Goal: Find specific page/section: Find specific page/section

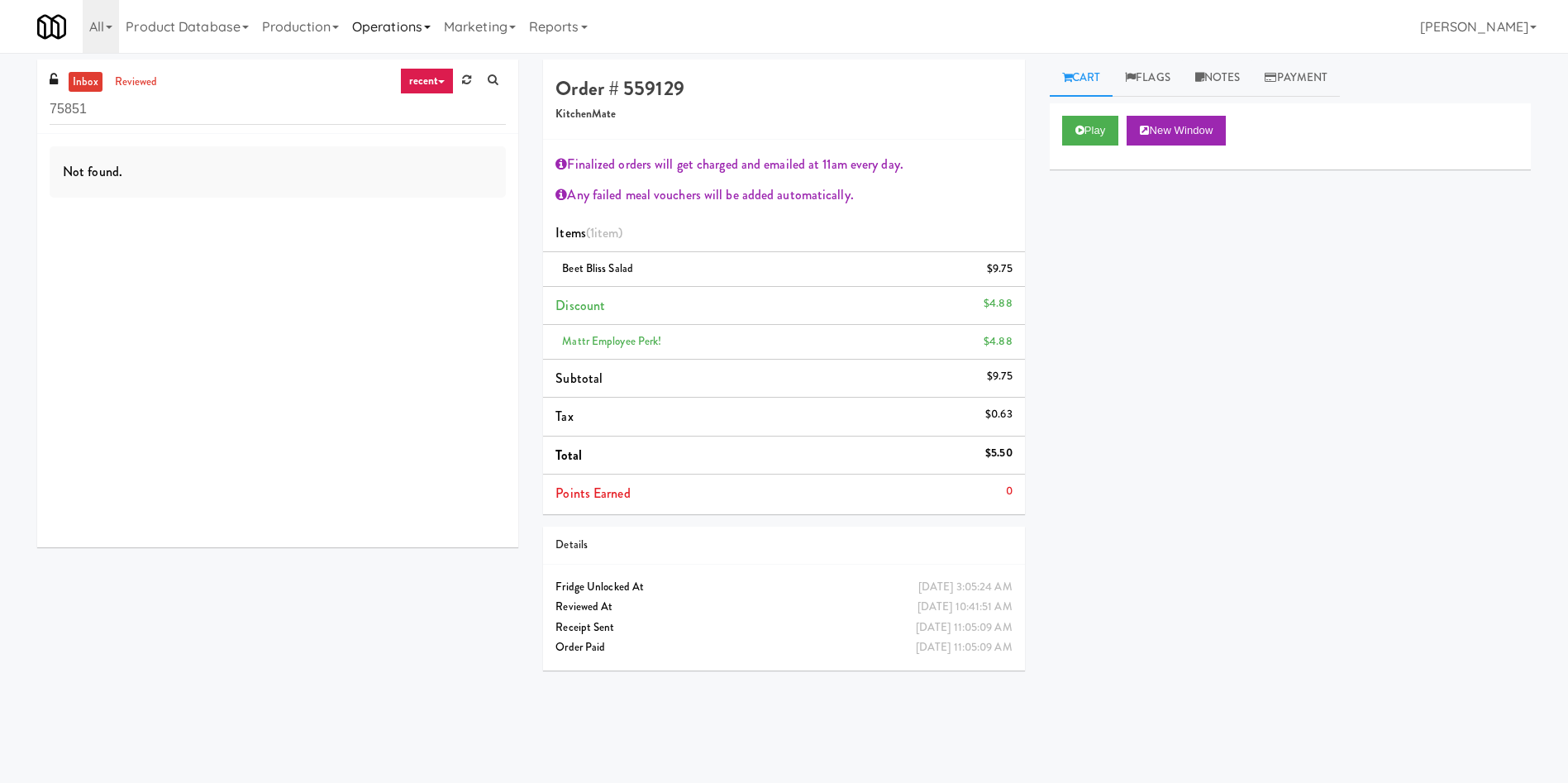
click at [397, 28] on link "Operations" at bounding box center [391, 26] width 92 height 53
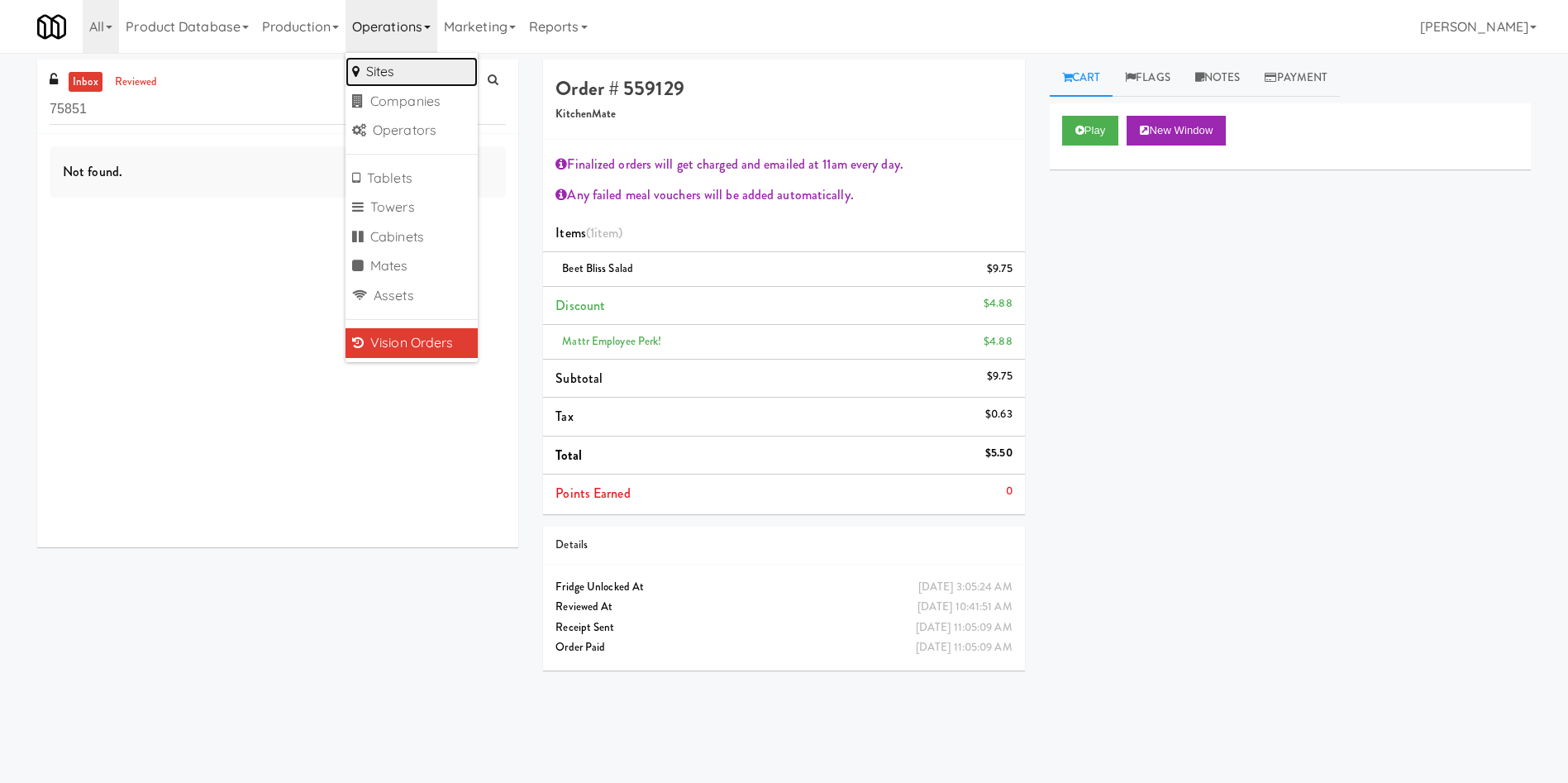
click at [401, 77] on link "Sites" at bounding box center [411, 72] width 132 height 30
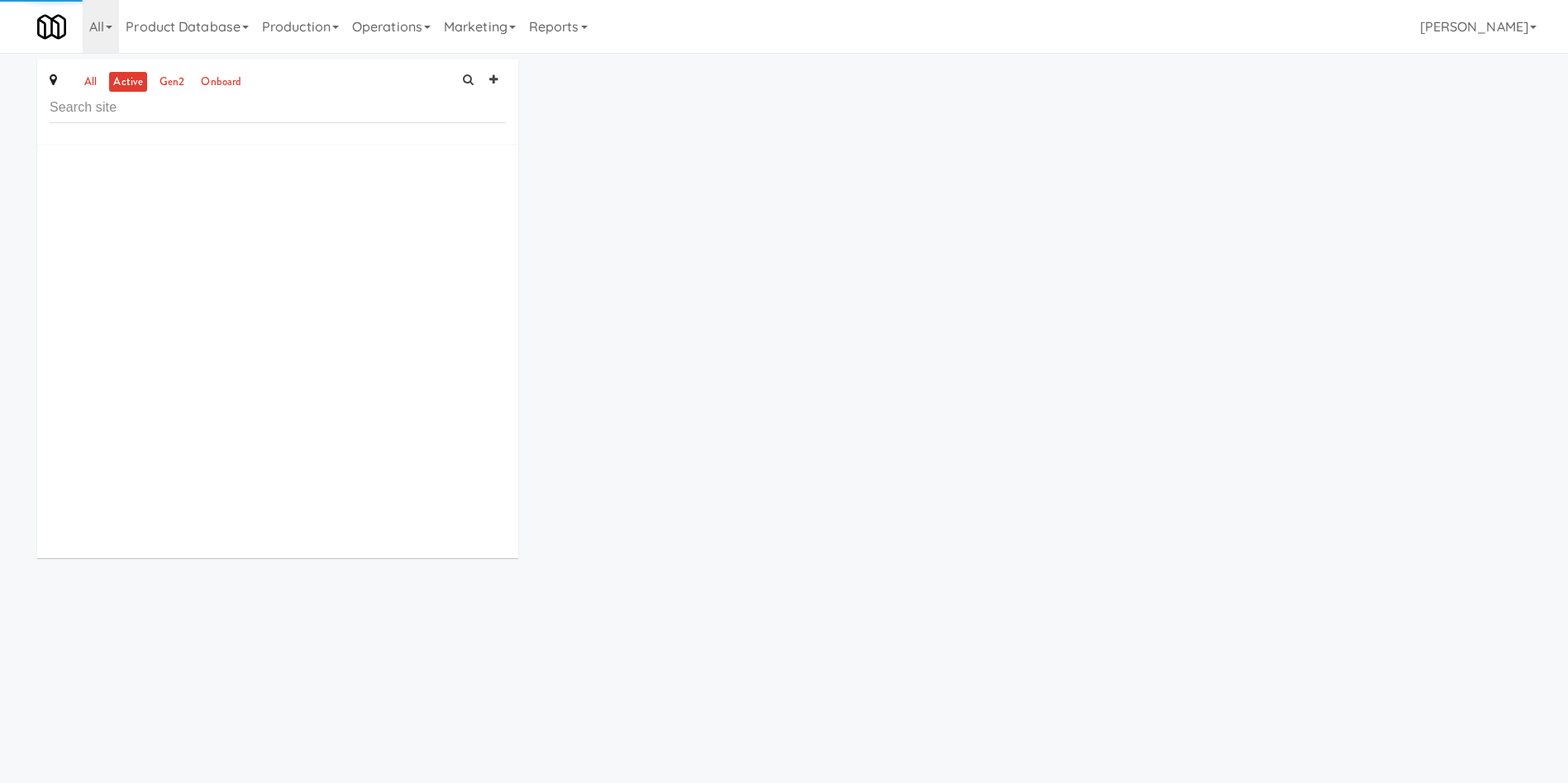
click at [265, 115] on input "text" at bounding box center [278, 108] width 457 height 30
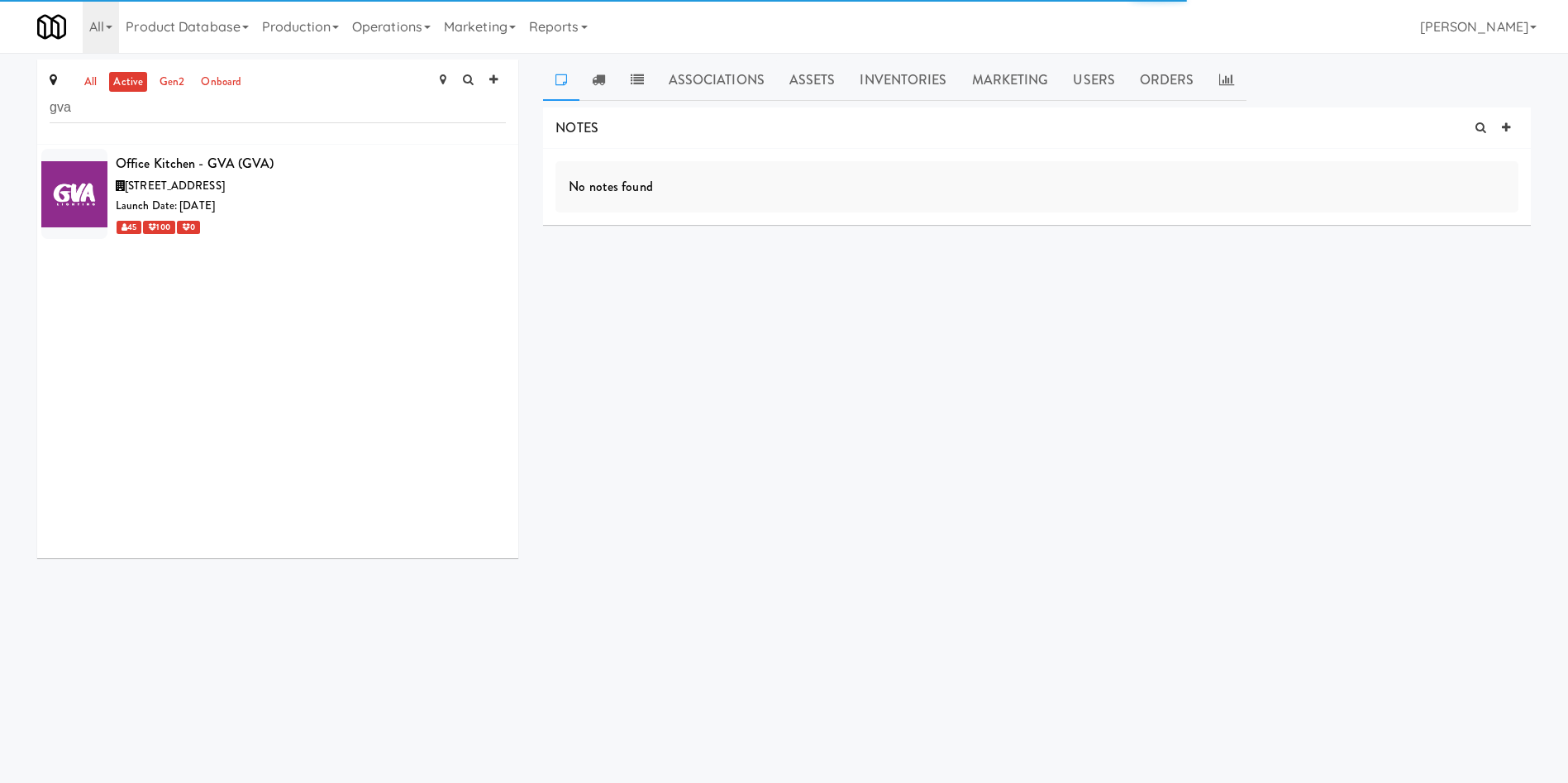
drag, startPoint x: 149, startPoint y: 101, endPoint x: 107, endPoint y: 82, distance: 46.1
click at [0, 76] on div "all active gen2 onboard gva Office Kitchen - GVA (GVA) [STREET_ADDRESS] Launch …" at bounding box center [784, 315] width 1568 height 511
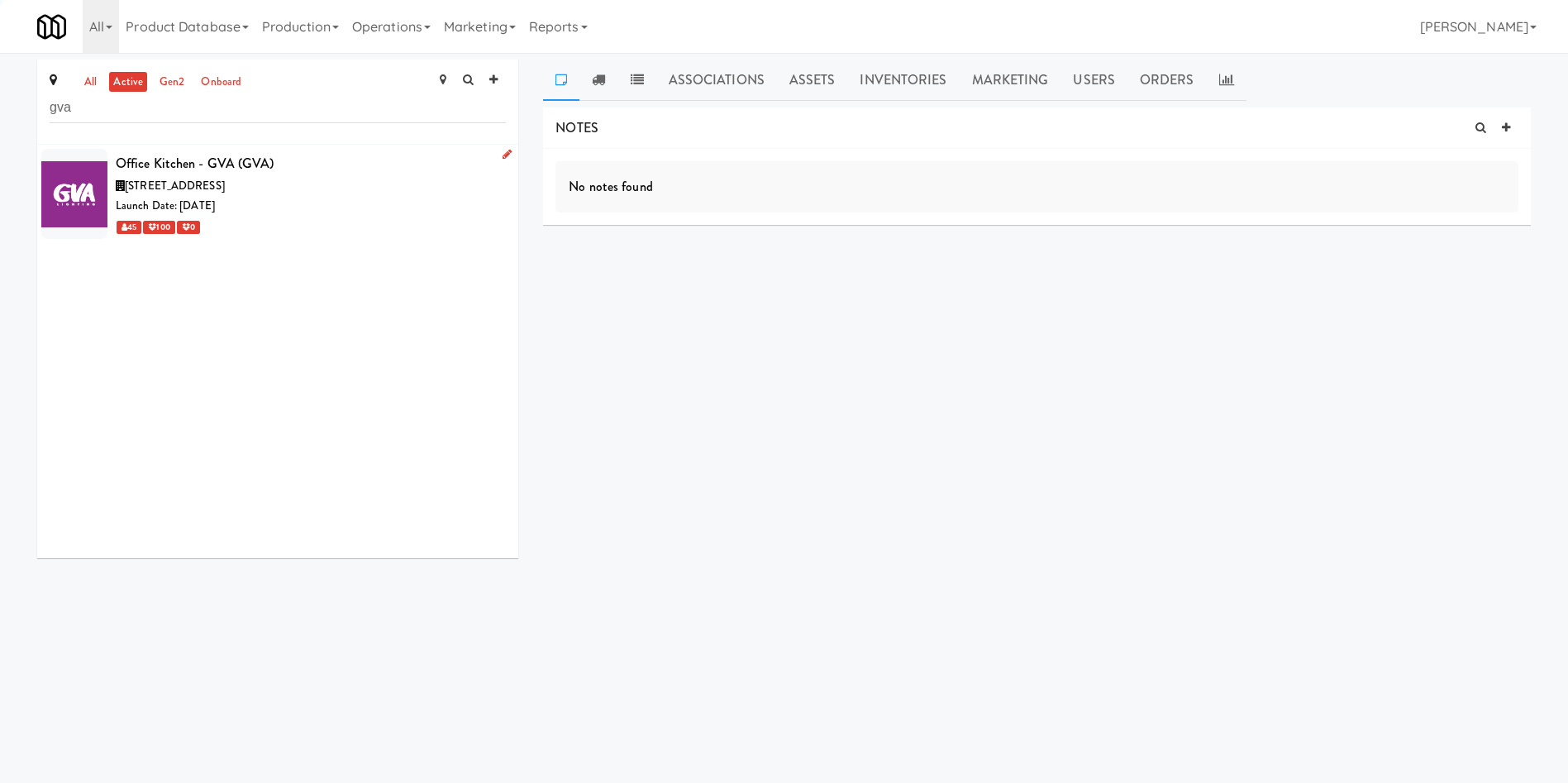
type input "gva"
click at [297, 231] on div "45 100 0" at bounding box center [311, 227] width 391 height 21
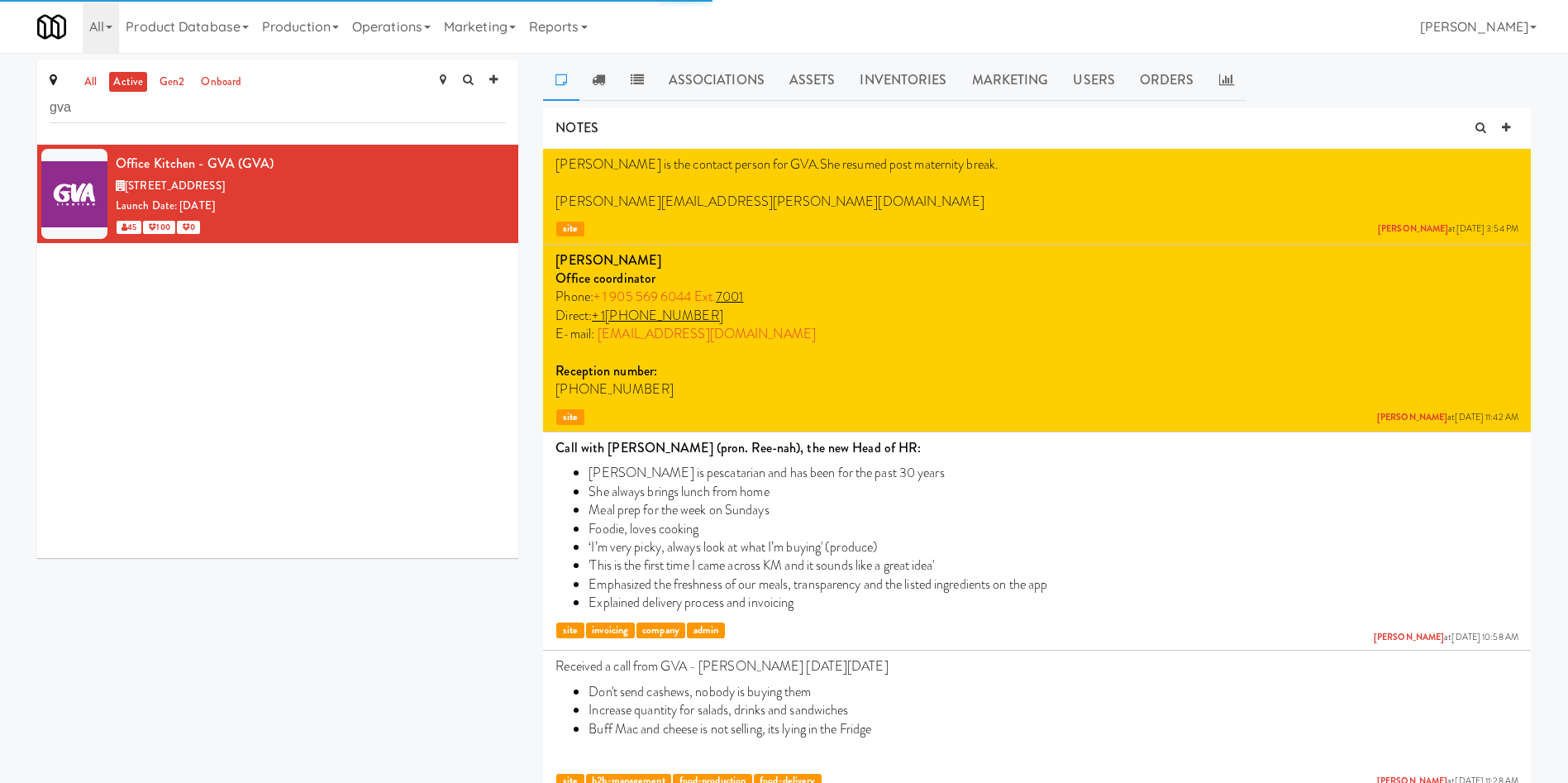
click at [810, 76] on link "Assets" at bounding box center [812, 80] width 71 height 42
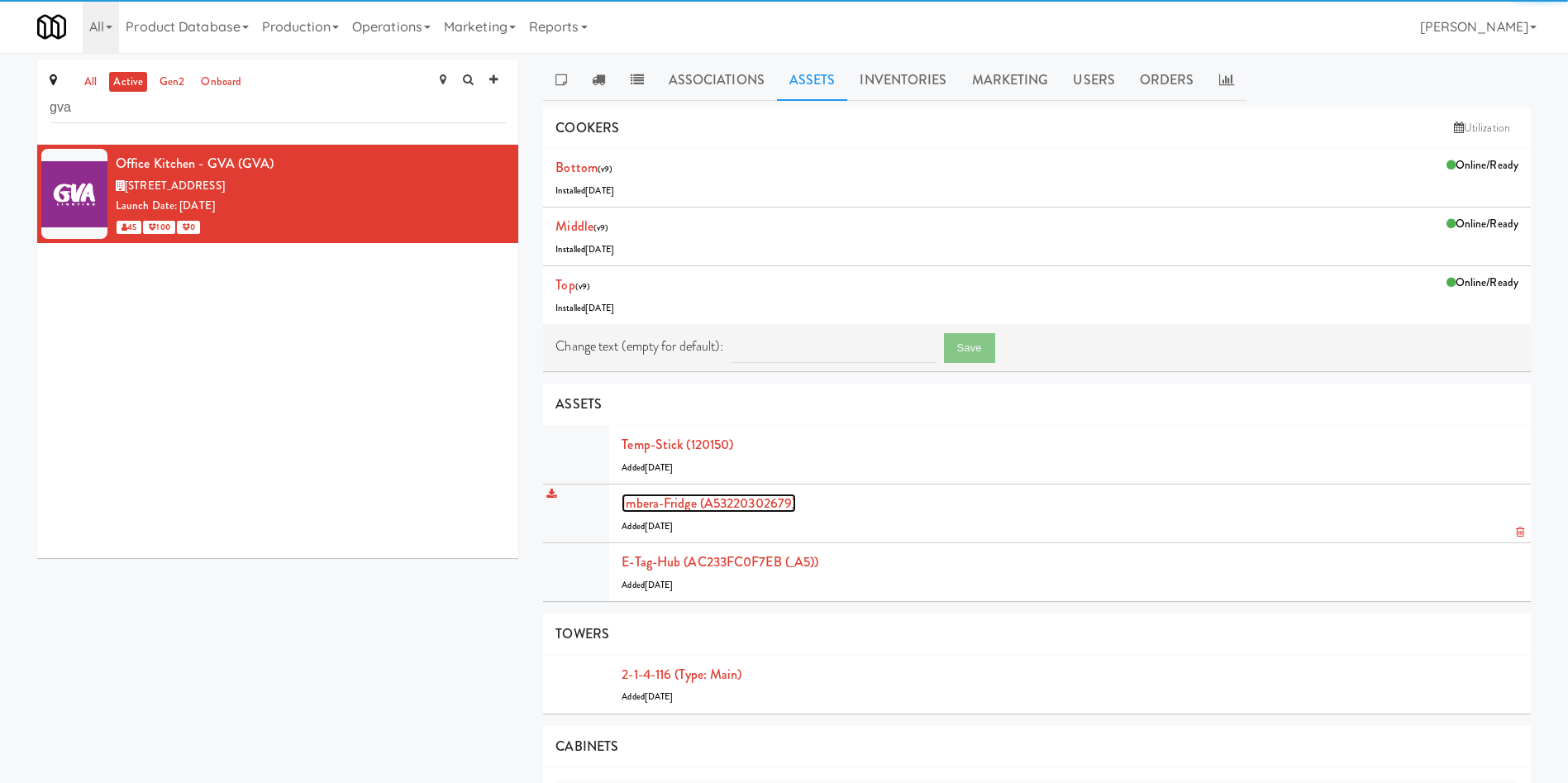
click at [675, 503] on link "Imbera-fridge (A53220302679)" at bounding box center [709, 503] width 175 height 19
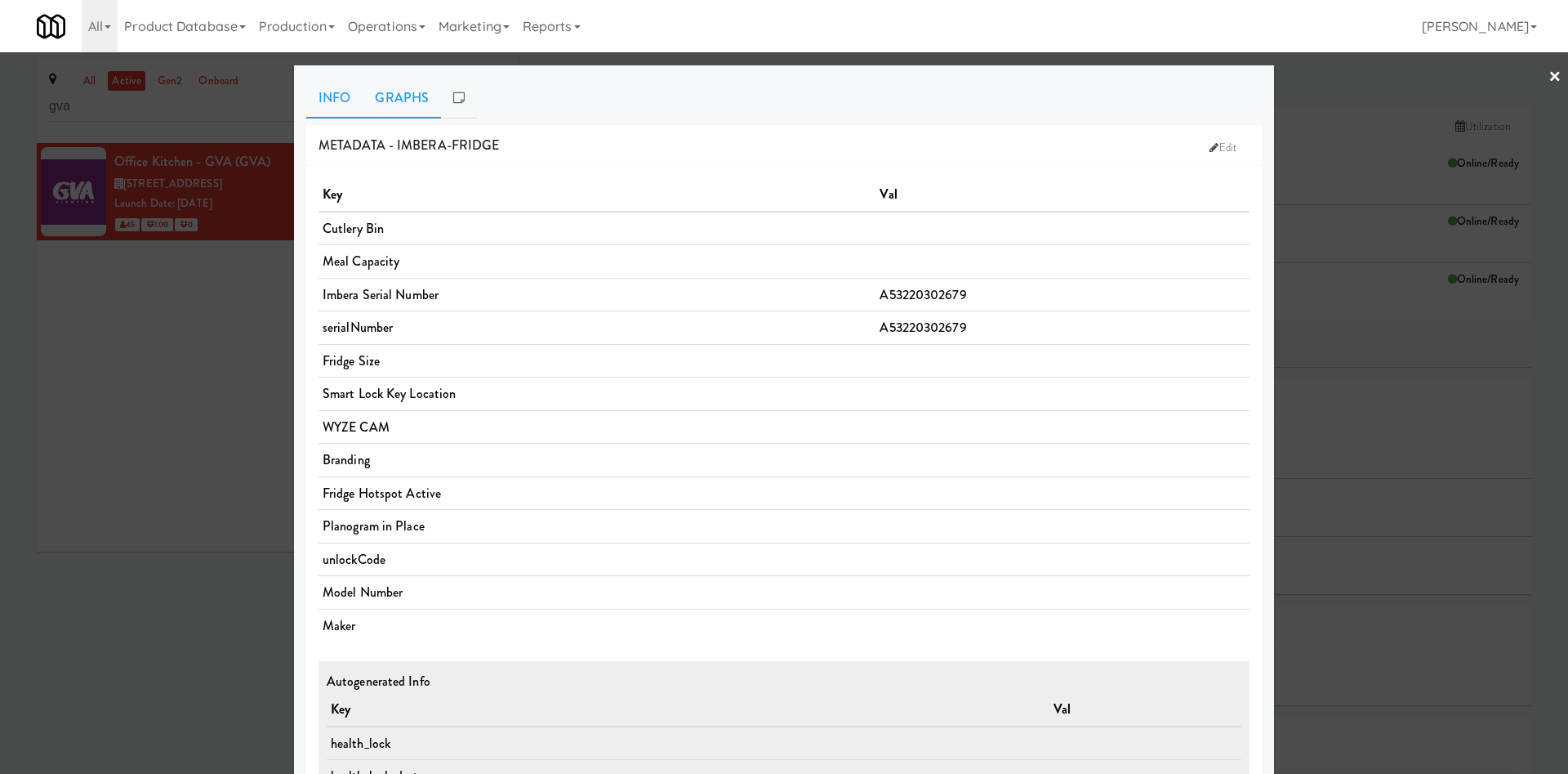
click at [388, 103] on link "Graphs" at bounding box center [402, 98] width 78 height 41
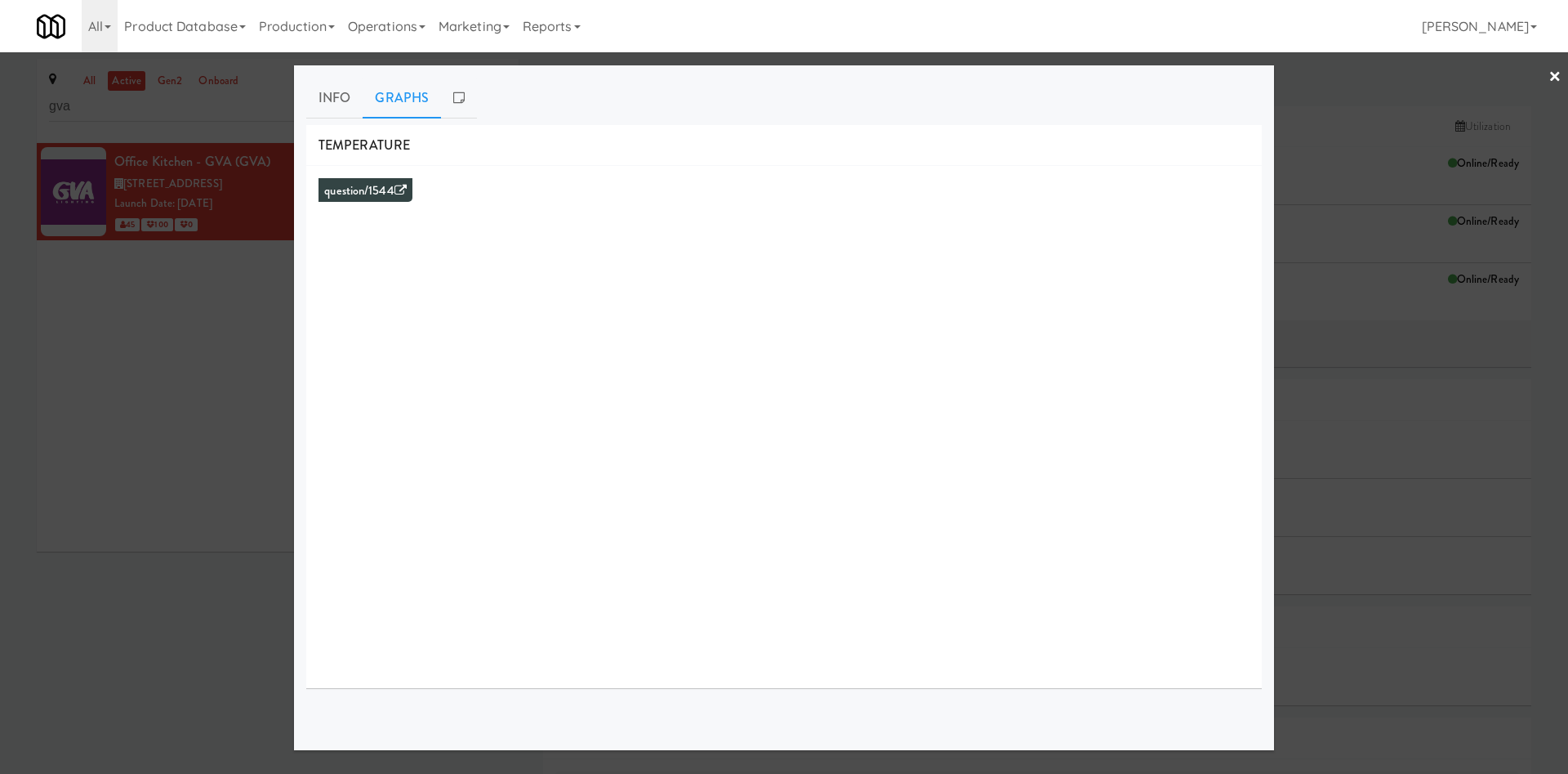
click at [243, 388] on div at bounding box center [784, 387] width 1568 height 774
